Goal: Information Seeking & Learning: Learn about a topic

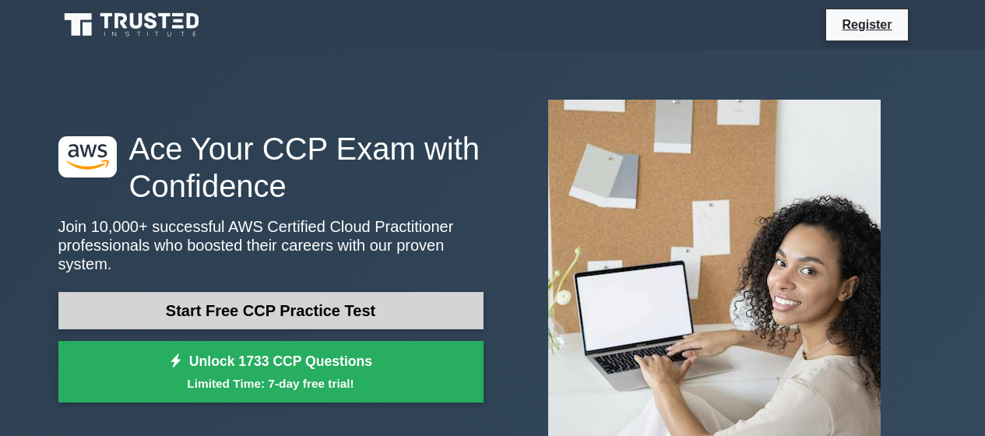
click at [305, 302] on link "Start Free CCP Practice Test" at bounding box center [270, 310] width 425 height 37
click at [283, 310] on link "Start Free CCP Practice Test" at bounding box center [270, 310] width 425 height 37
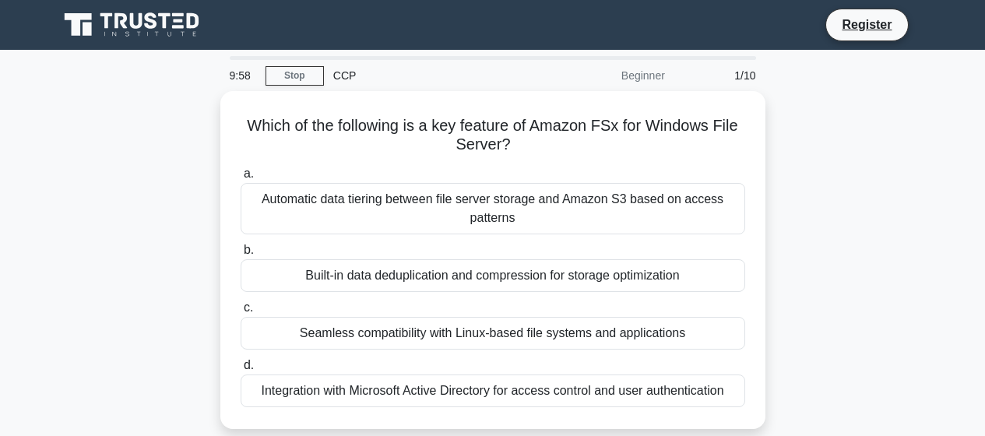
click at [347, 76] on div "CCP" at bounding box center [431, 75] width 214 height 31
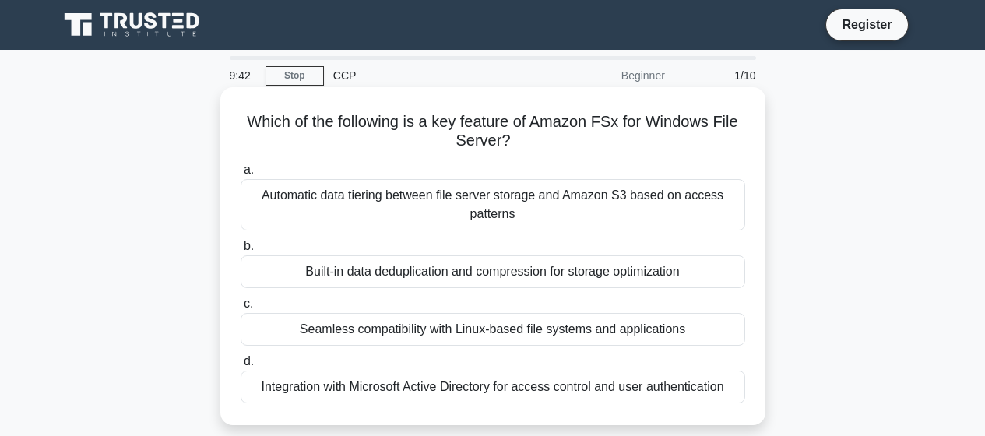
scroll to position [77, 0]
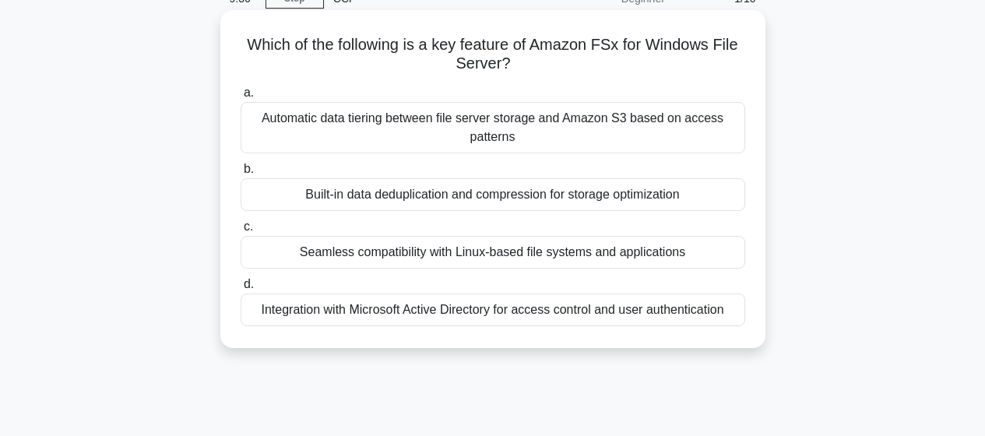
click at [245, 97] on span "a." at bounding box center [249, 92] width 10 height 13
click at [241, 97] on input "a. Automatic data tiering between file server storage and Amazon S3 based on ac…" at bounding box center [241, 93] width 0 height 10
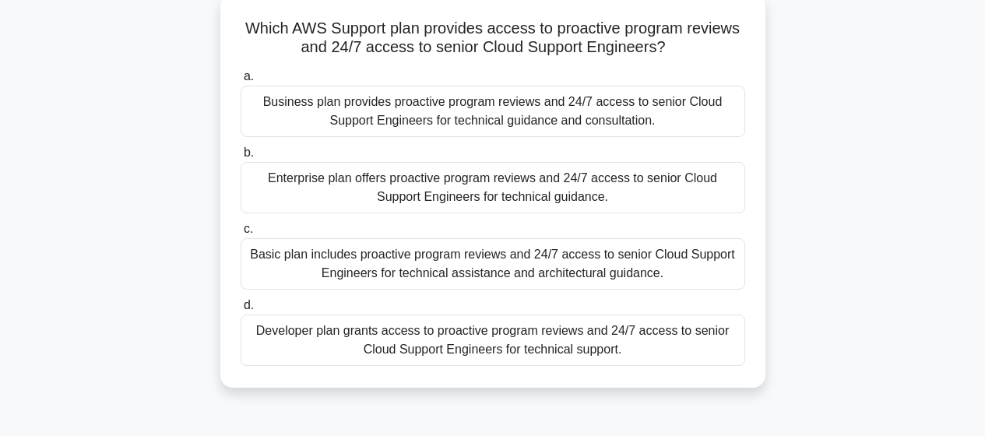
scroll to position [16, 0]
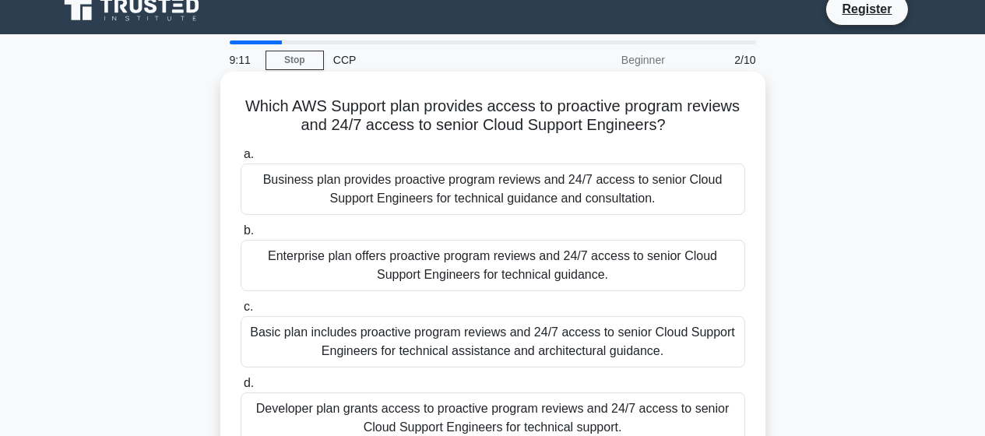
click at [462, 274] on div "Enterprise plan offers proactive program reviews and 24/7 access to senior Clou…" at bounding box center [493, 265] width 505 height 51
click at [241, 236] on input "b. Enterprise plan offers proactive program reviews and 24/7 access to senior C…" at bounding box center [241, 231] width 0 height 10
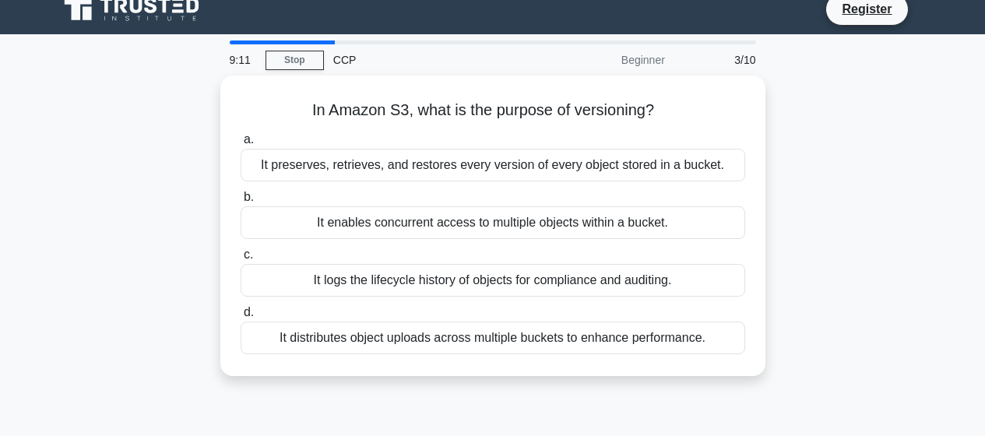
scroll to position [0, 0]
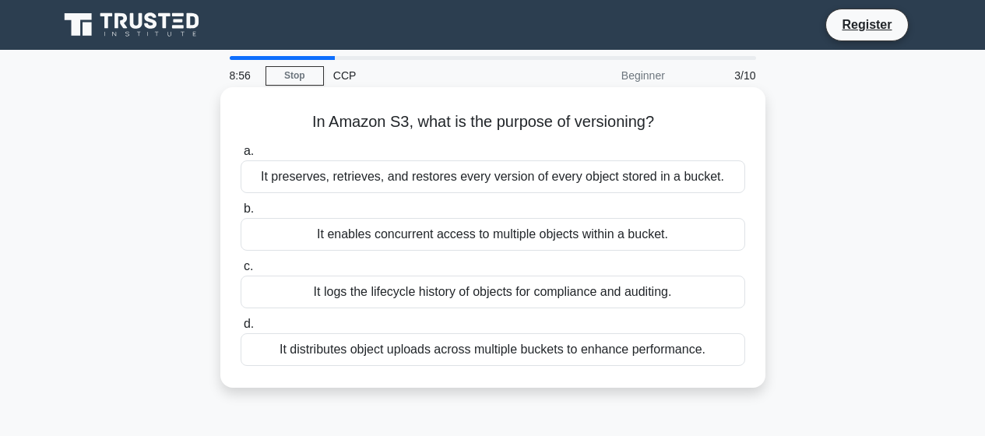
click at [474, 182] on div "It preserves, retrieves, and restores every version of every object stored in a…" at bounding box center [493, 176] width 505 height 33
click at [241, 157] on input "a. It preserves, retrieves, and restores every version of every object stored i…" at bounding box center [241, 151] width 0 height 10
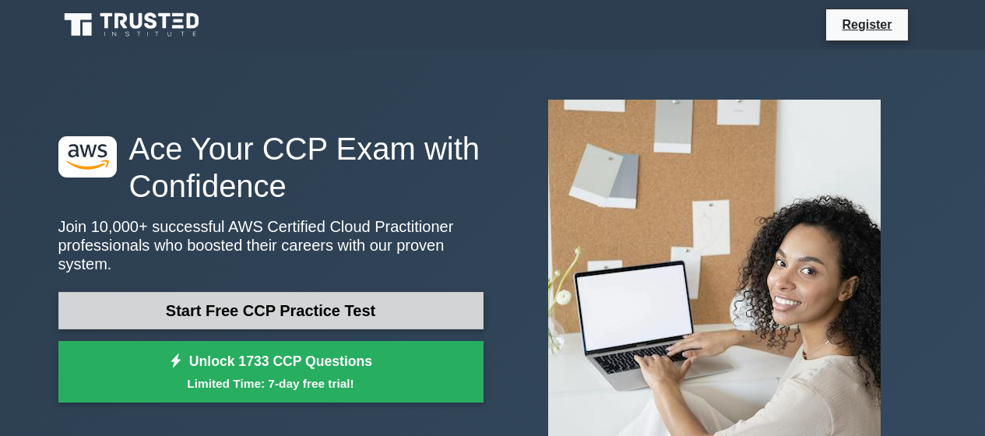
click at [284, 308] on link "Start Free CCP Practice Test" at bounding box center [270, 310] width 425 height 37
